Goal: Transaction & Acquisition: Purchase product/service

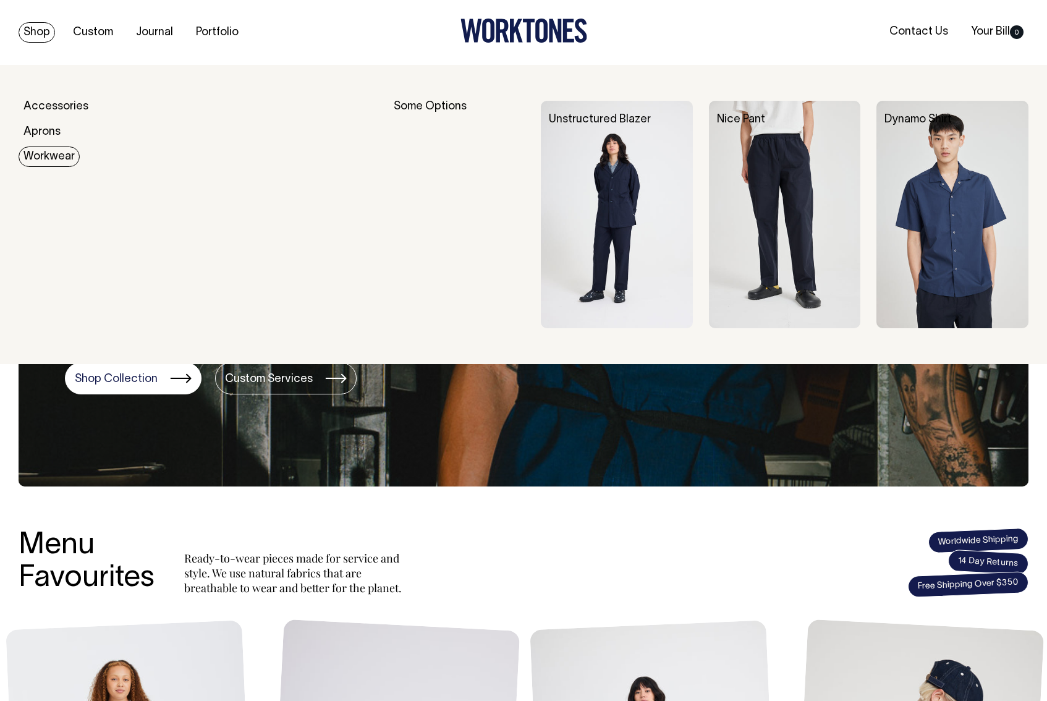
click at [39, 153] on link "Workwear" at bounding box center [49, 156] width 61 height 20
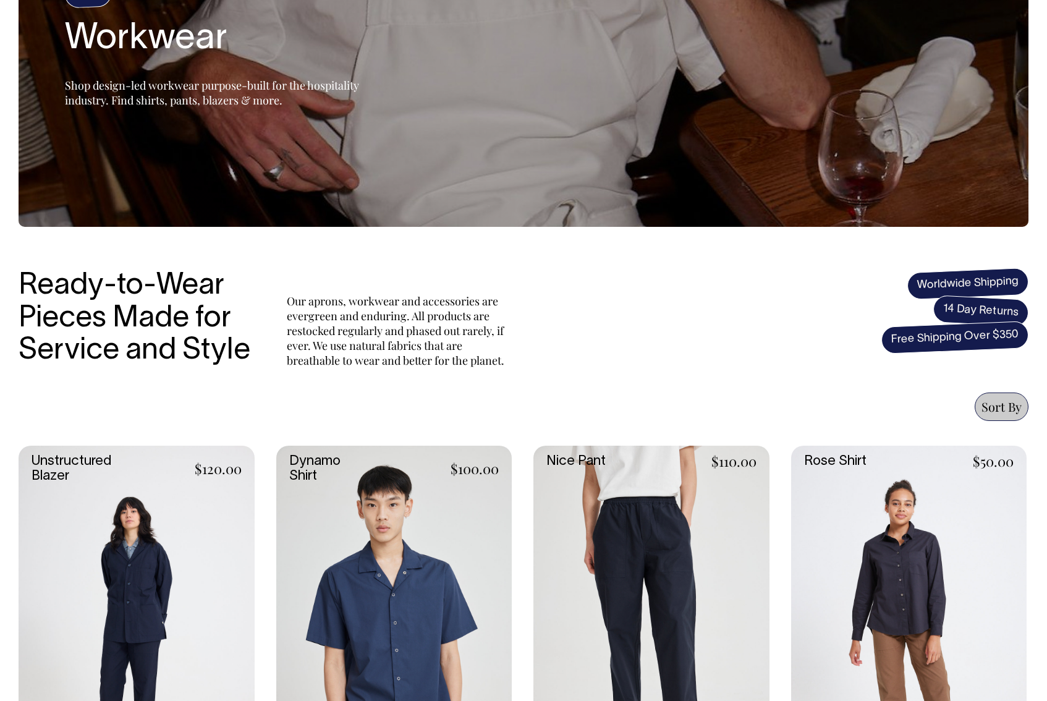
click at [449, 574] on link at bounding box center [394, 621] width 236 height 353
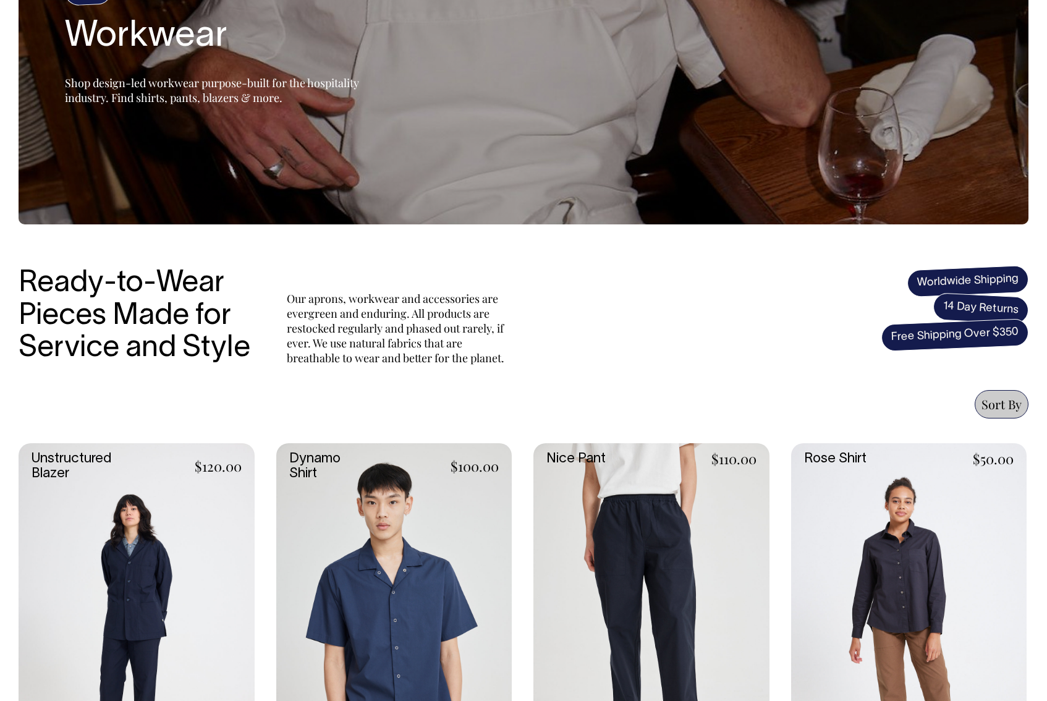
scroll to position [155, 0]
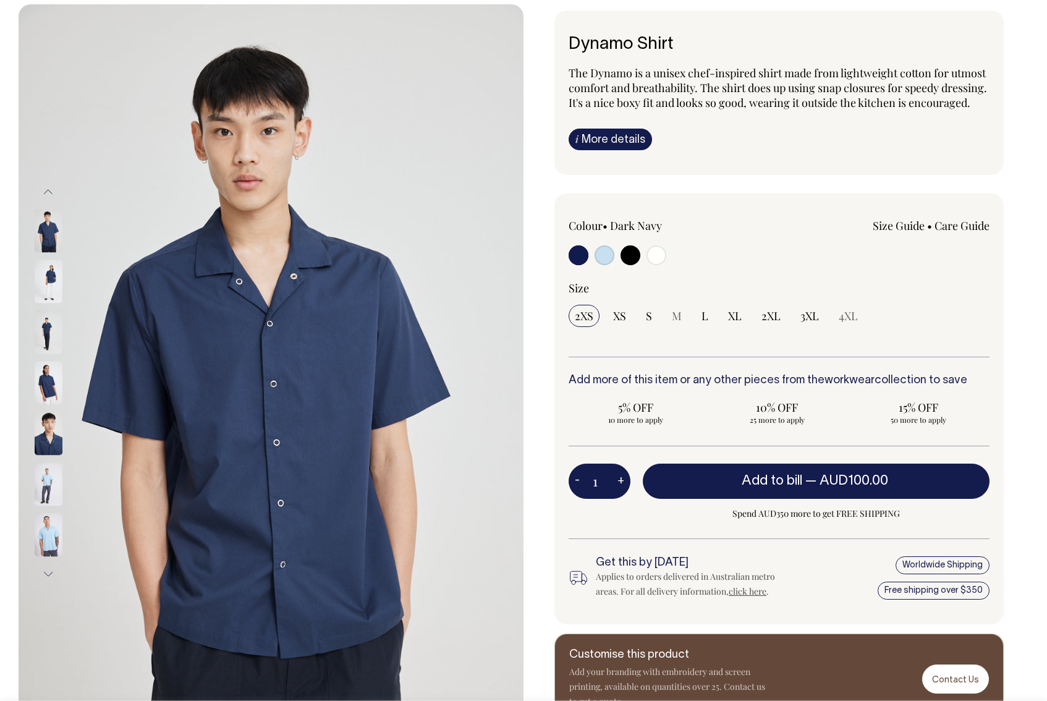
click at [584, 255] on div "Colour • Dark Navy" at bounding box center [652, 243] width 168 height 50
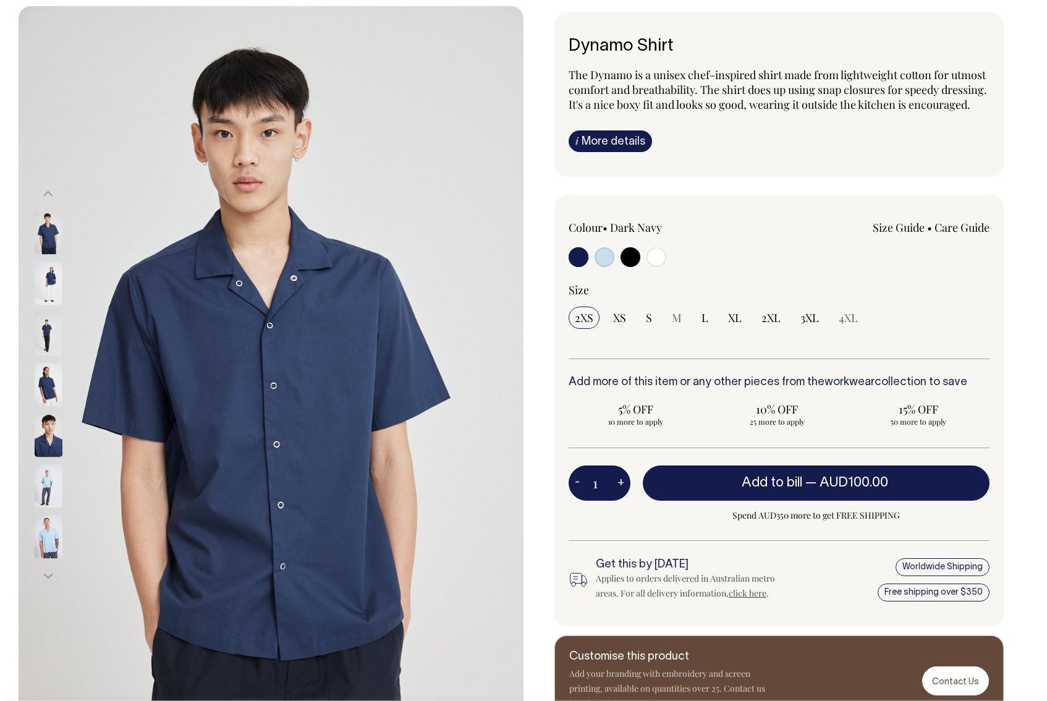
click at [581, 259] on div "Colour • Dark Navy" at bounding box center [652, 245] width 168 height 50
click at [578, 266] on input "radio" at bounding box center [578, 257] width 20 height 20
click at [596, 266] on input "radio" at bounding box center [604, 257] width 20 height 20
radio input "true"
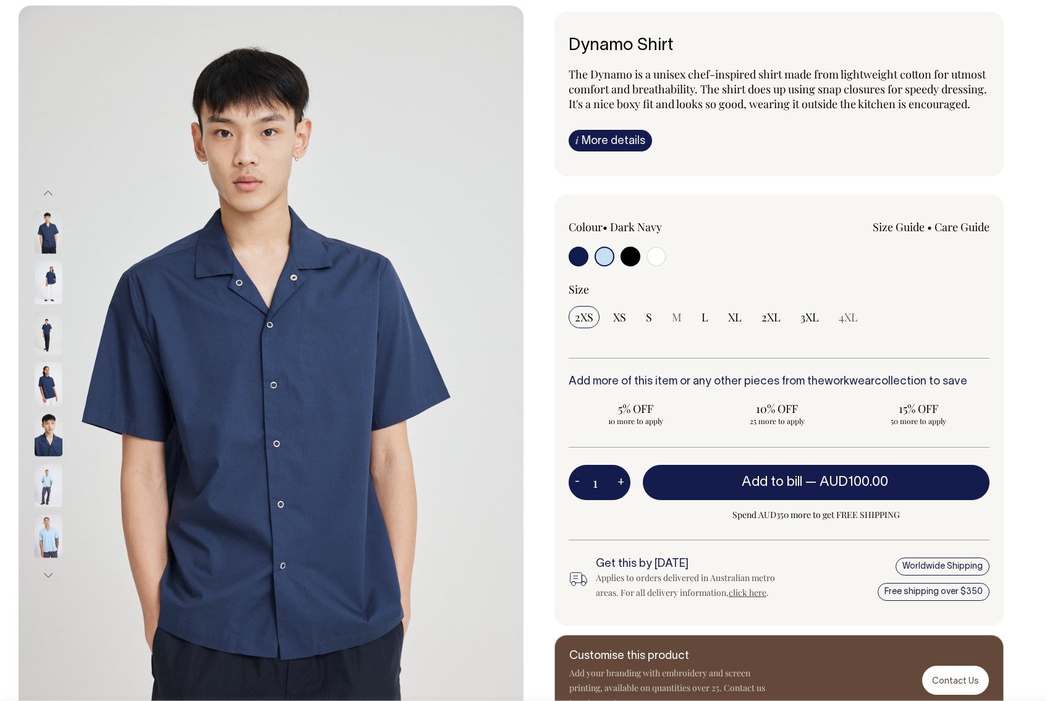
radio input "true"
select select "True Blue"
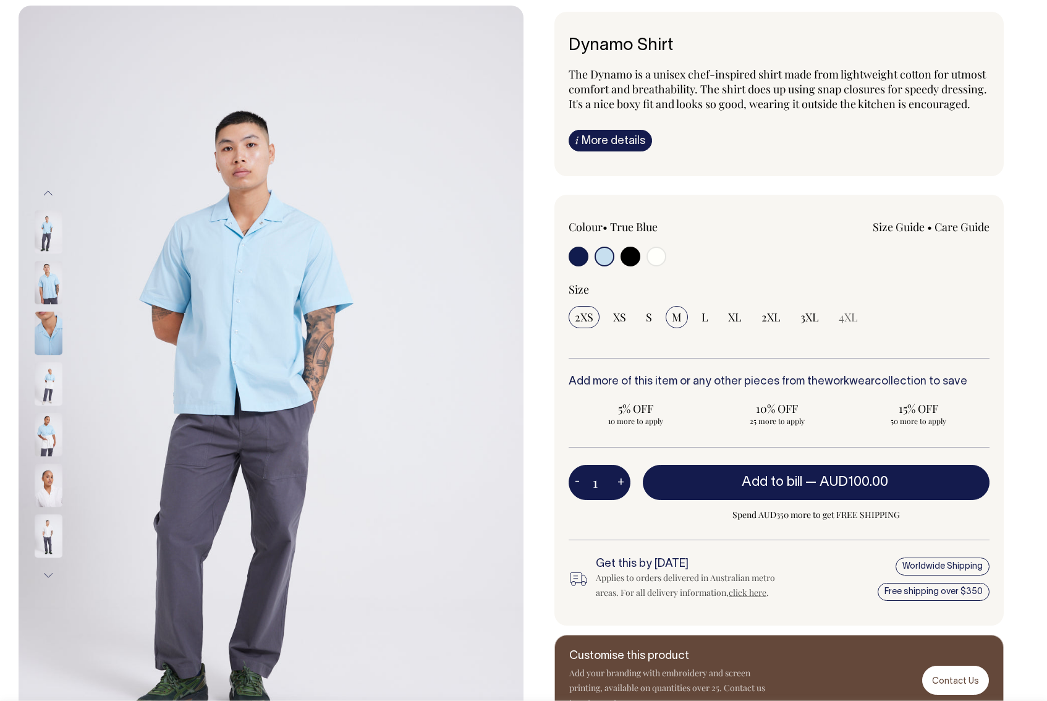
click at [672, 324] on span "M" at bounding box center [677, 317] width 10 height 15
click at [672, 328] on input "M" at bounding box center [676, 317] width 22 height 22
radio input "true"
select select "M"
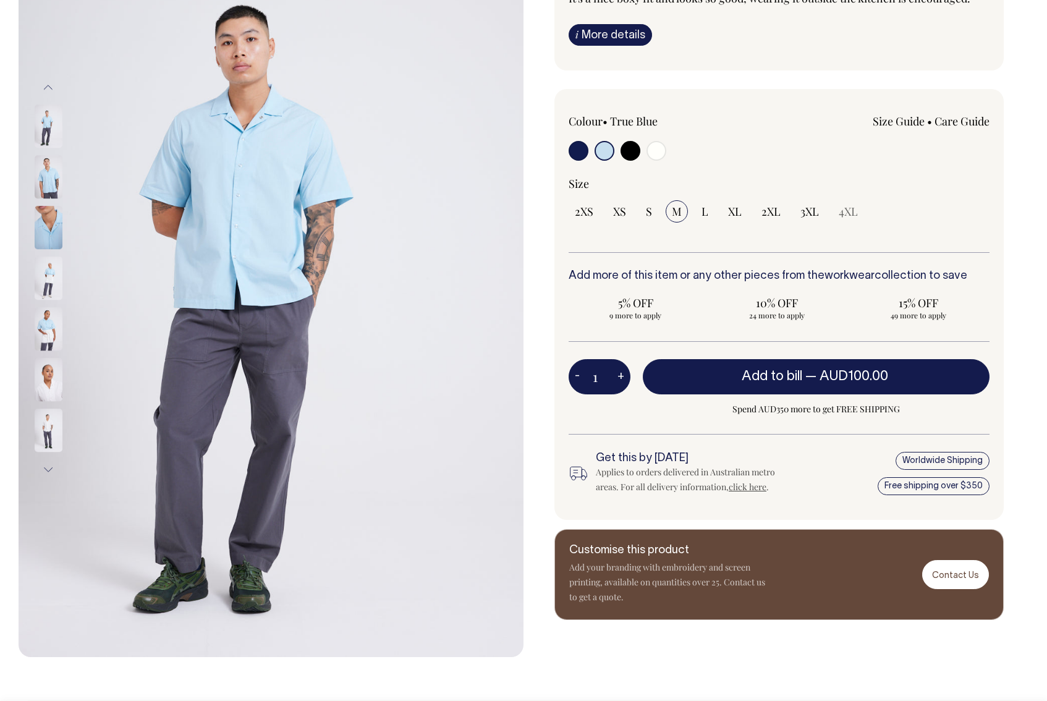
scroll to position [166, 0]
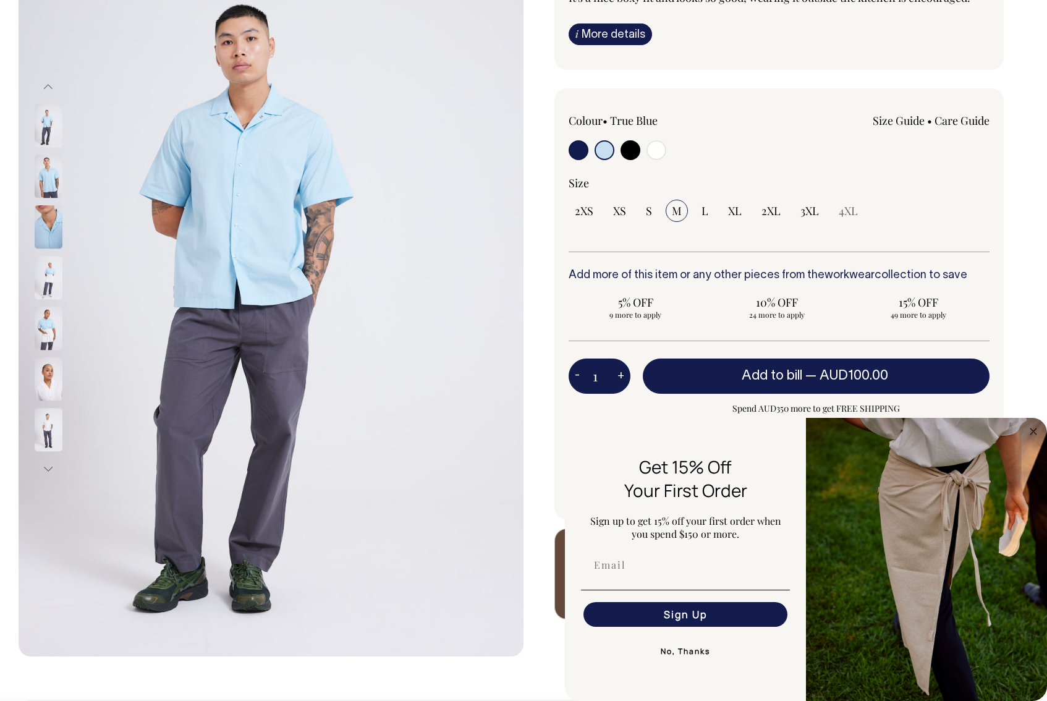
click at [666, 652] on button "No, Thanks" at bounding box center [685, 651] width 209 height 25
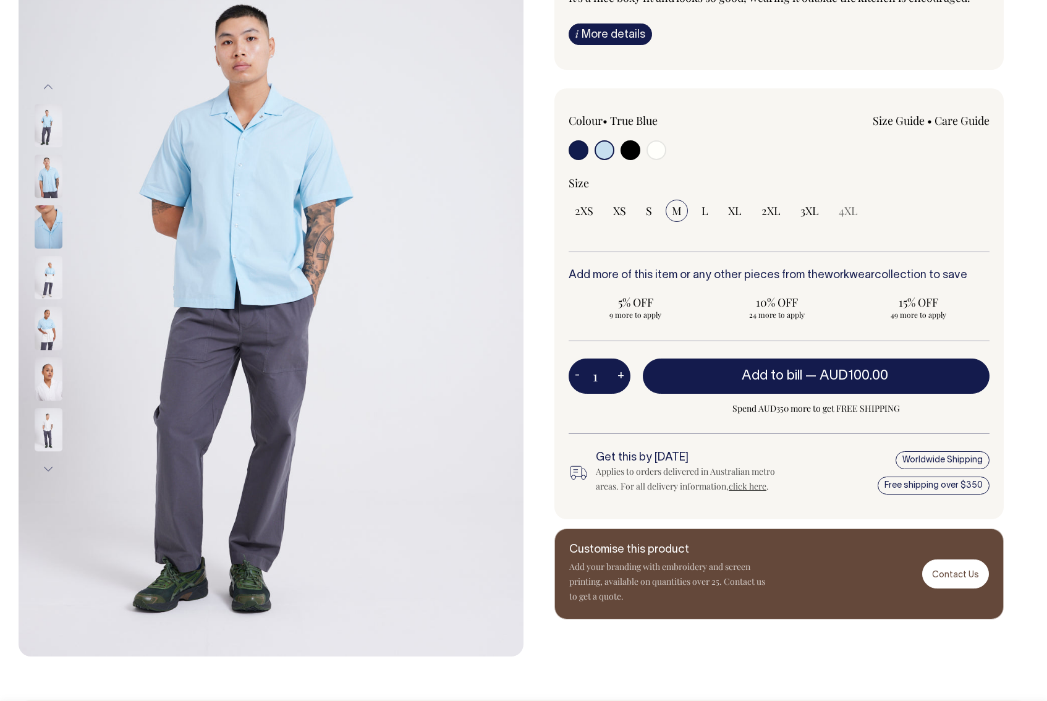
click at [906, 128] on link "Size Guide" at bounding box center [898, 120] width 52 height 15
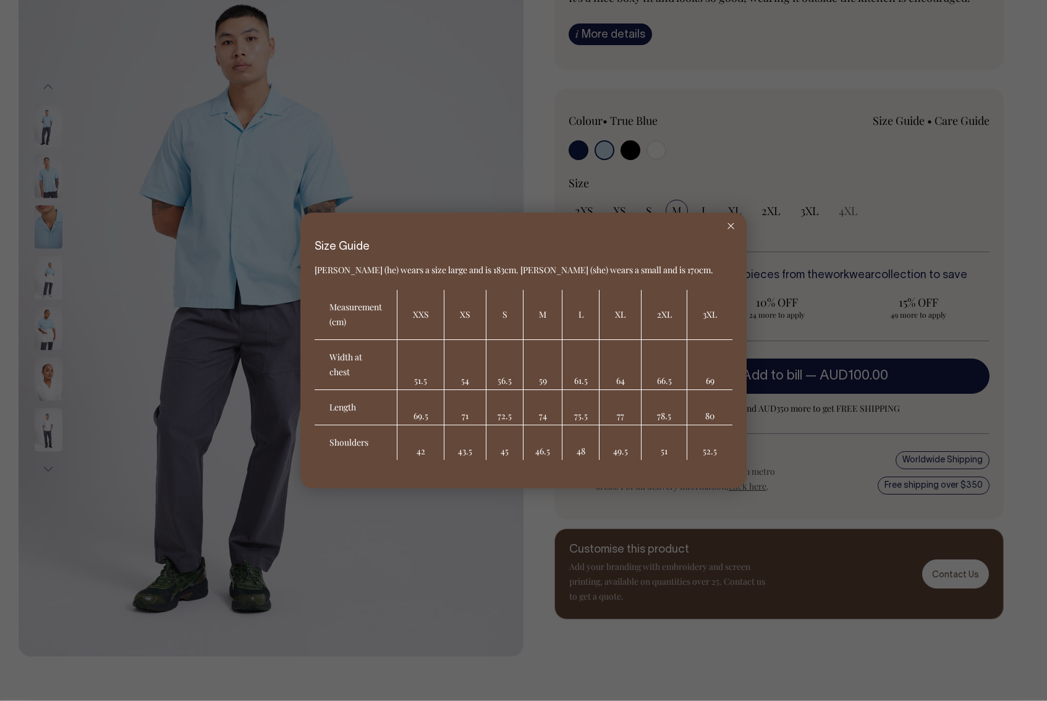
click at [733, 223] on line at bounding box center [731, 226] width 6 height 6
